Goal: Task Accomplishment & Management: Manage account settings

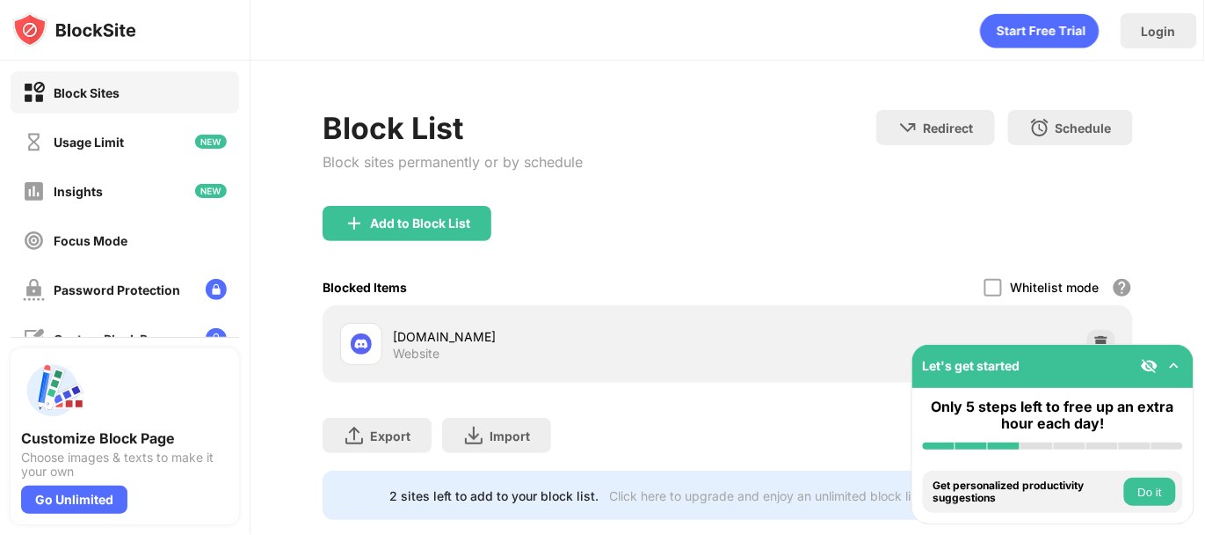
scroll to position [50, 0]
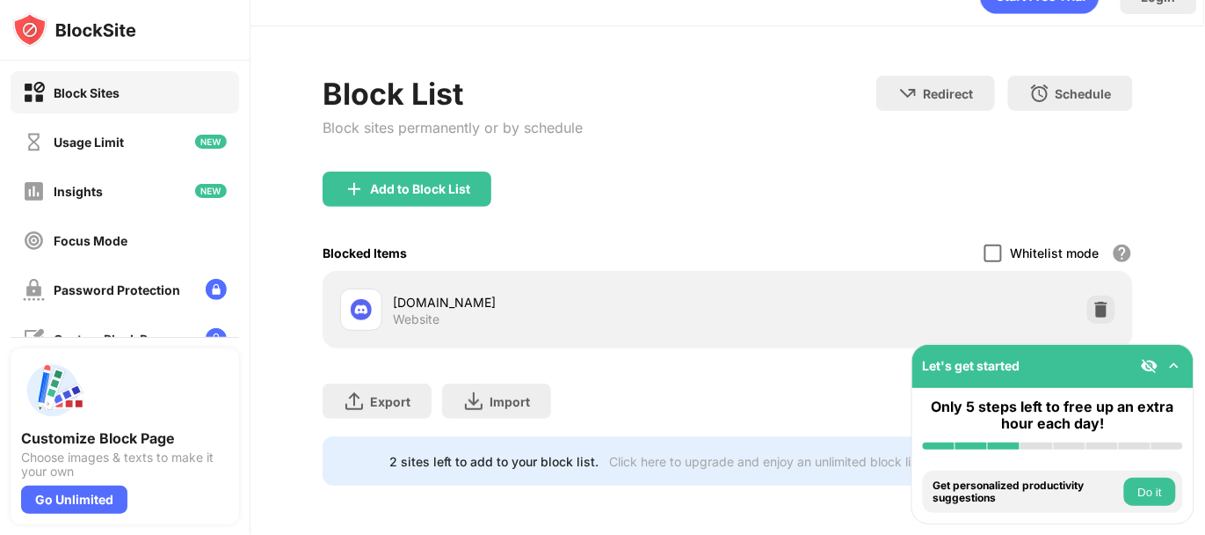
click at [985, 244] on div at bounding box center [994, 253] width 18 height 18
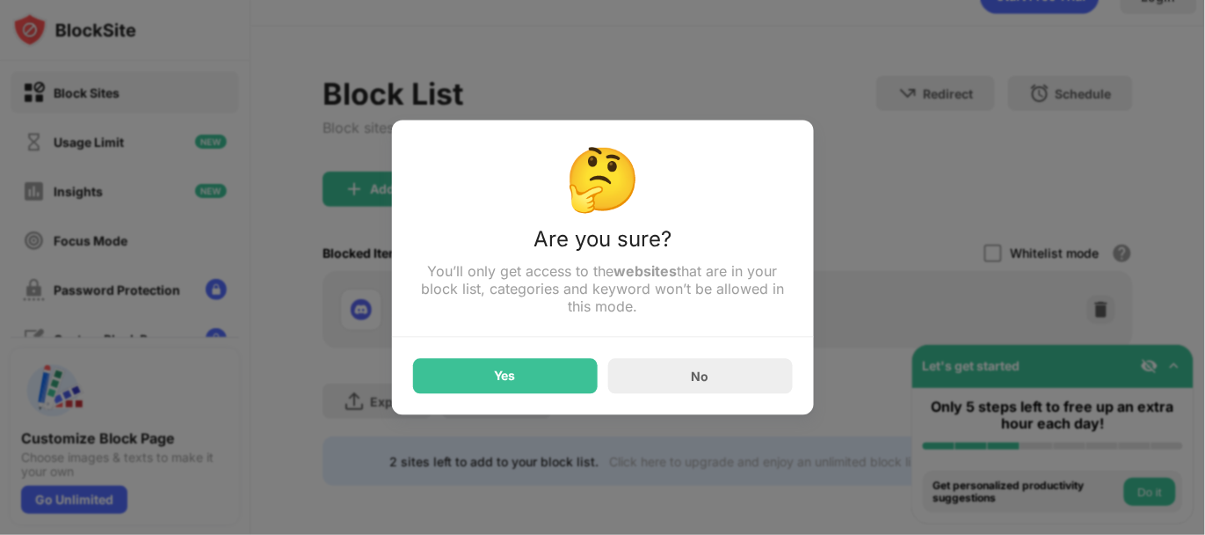
drag, startPoint x: 736, startPoint y: 265, endPoint x: 724, endPoint y: 269, distance: 12.8
click at [724, 269] on div "🤔 Are you sure? You’ll only get access to the websites that are in your block l…" at bounding box center [603, 239] width 380 height 195
click at [495, 377] on div "Yes" at bounding box center [505, 376] width 21 height 14
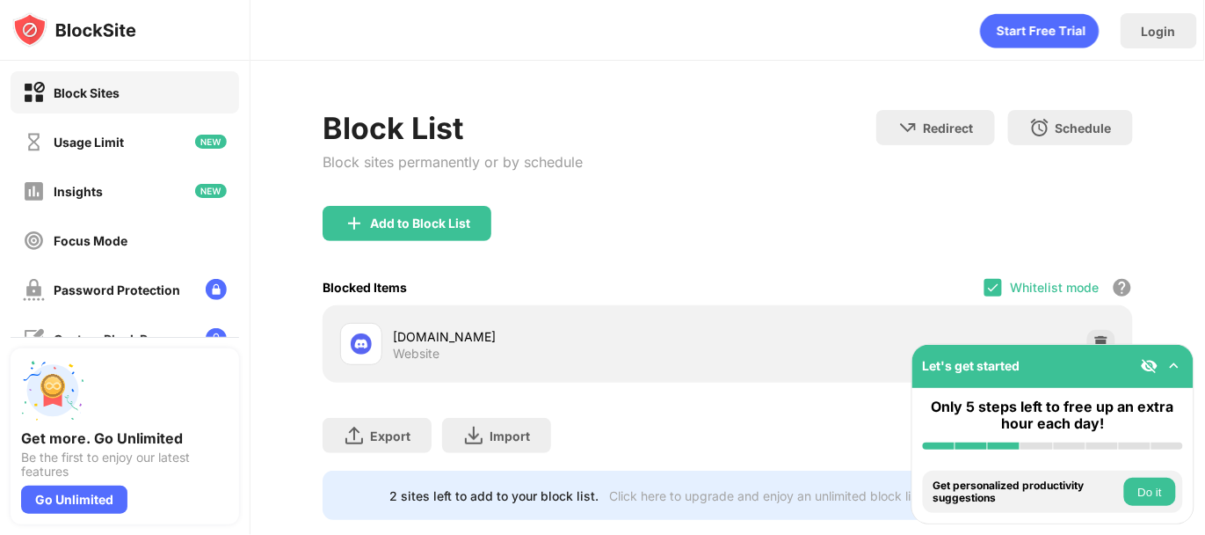
scroll to position [49, 0]
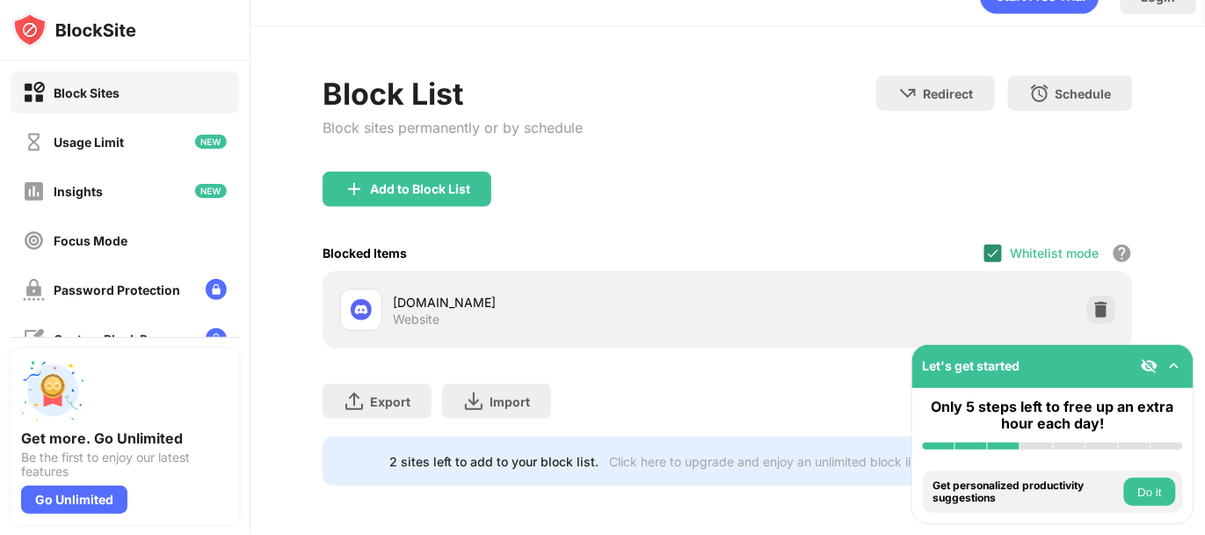
click at [986, 246] on img at bounding box center [993, 253] width 14 height 14
